Goal: Task Accomplishment & Management: Use online tool/utility

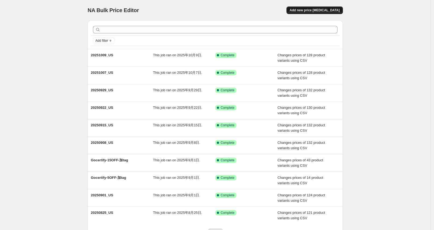
click at [312, 10] on span "Add new price [MEDICAL_DATA]" at bounding box center [315, 10] width 50 height 4
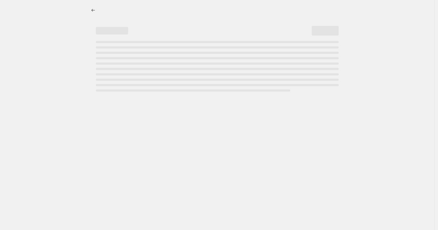
select select "percentage"
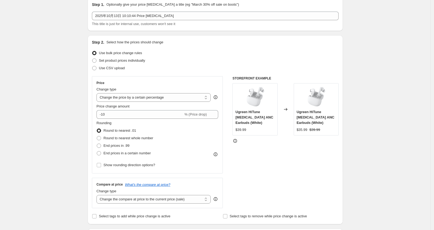
scroll to position [33, 0]
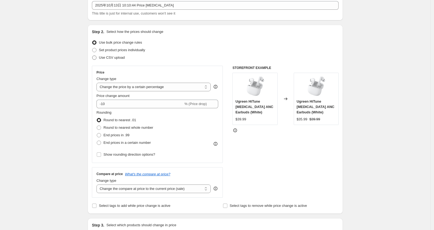
click at [104, 60] on label "Use CSV upload" at bounding box center [108, 58] width 33 height 8
click at [93, 56] on input "Use CSV upload" at bounding box center [92, 55] width 0 height 0
radio input "true"
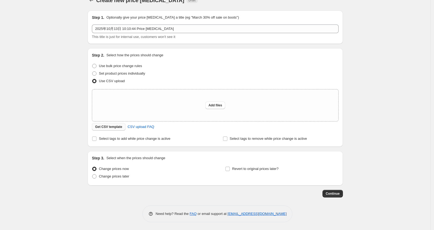
click at [109, 125] on span "Get CSV template" at bounding box center [108, 127] width 27 height 4
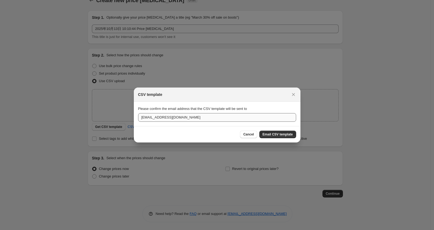
scroll to position [0, 0]
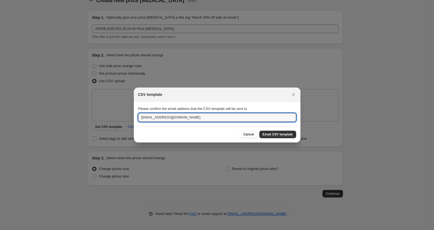
drag, startPoint x: 152, startPoint y: 118, endPoint x: 132, endPoint y: 118, distance: 19.6
click at [132, 222] on div "CSV template Please confirm the email address that the CSV template will be sen…" at bounding box center [217, 230] width 434 height 0
type input "[EMAIL_ADDRESS][DOMAIN_NAME]"
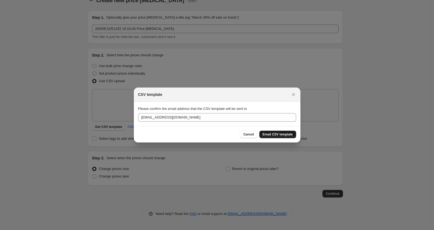
click at [266, 132] on span "Email CSV template" at bounding box center [278, 134] width 30 height 4
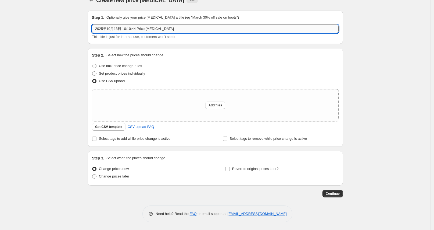
click at [179, 27] on input "2025年10月13日 10:10:44 Price [MEDICAL_DATA]" at bounding box center [215, 28] width 247 height 9
type input "20251013_US"
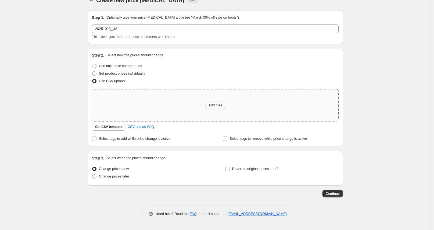
click at [214, 107] on span "Add files" at bounding box center [216, 105] width 14 height 4
type input "C:\fakepath\20251013_US.csv"
